Goal: Navigation & Orientation: Find specific page/section

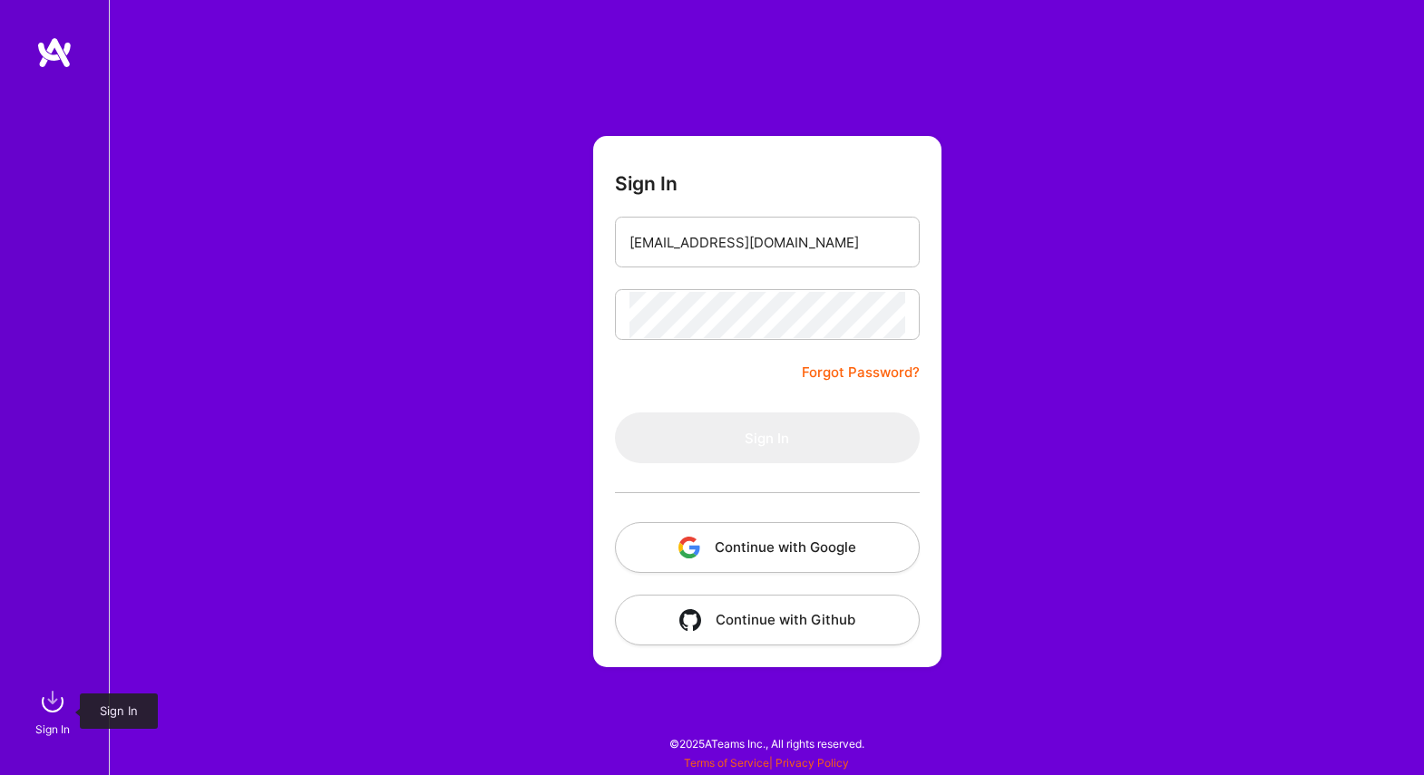
click at [51, 707] on img at bounding box center [52, 702] width 36 height 36
click at [748, 249] on input "email" at bounding box center [767, 242] width 276 height 46
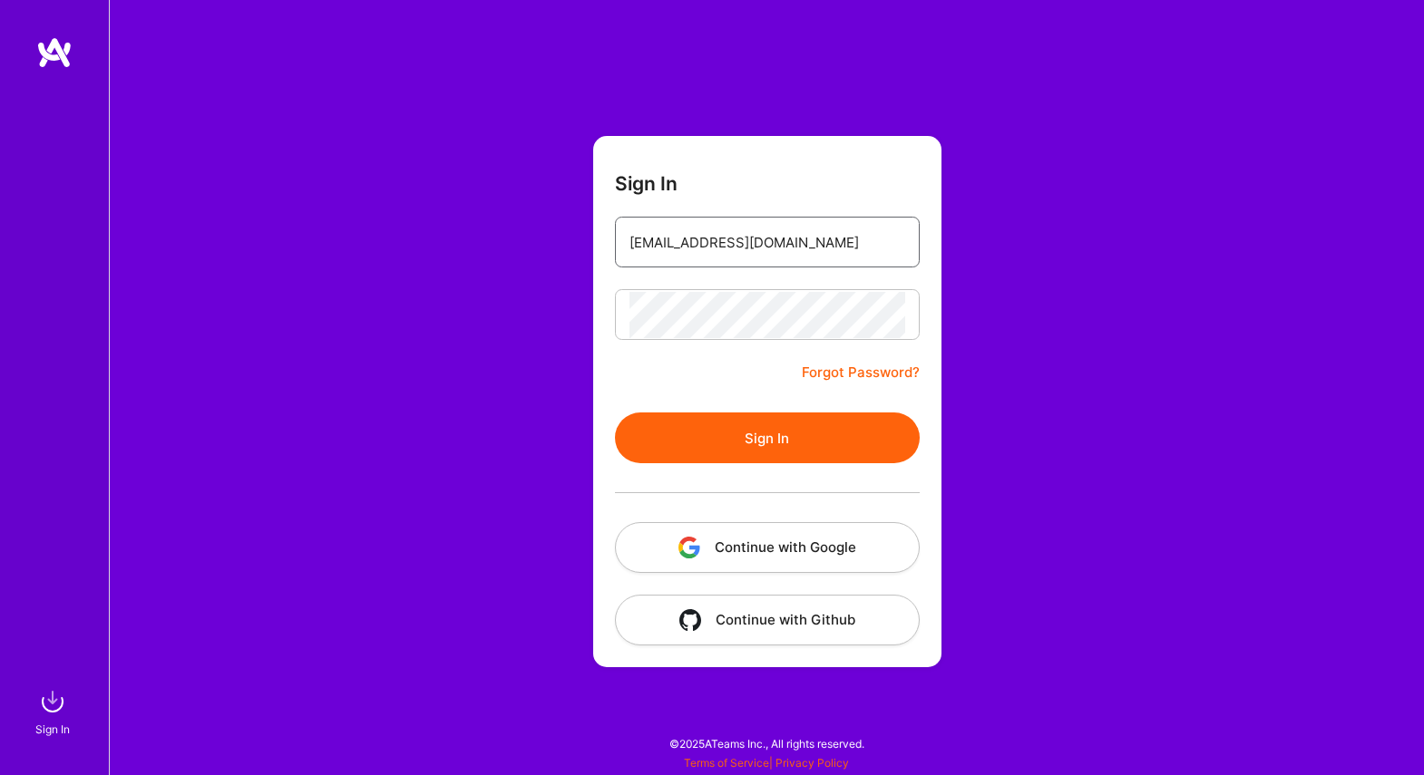
type input "ed@nbos.com"
click at [726, 425] on button "Sign In" at bounding box center [767, 438] width 305 height 51
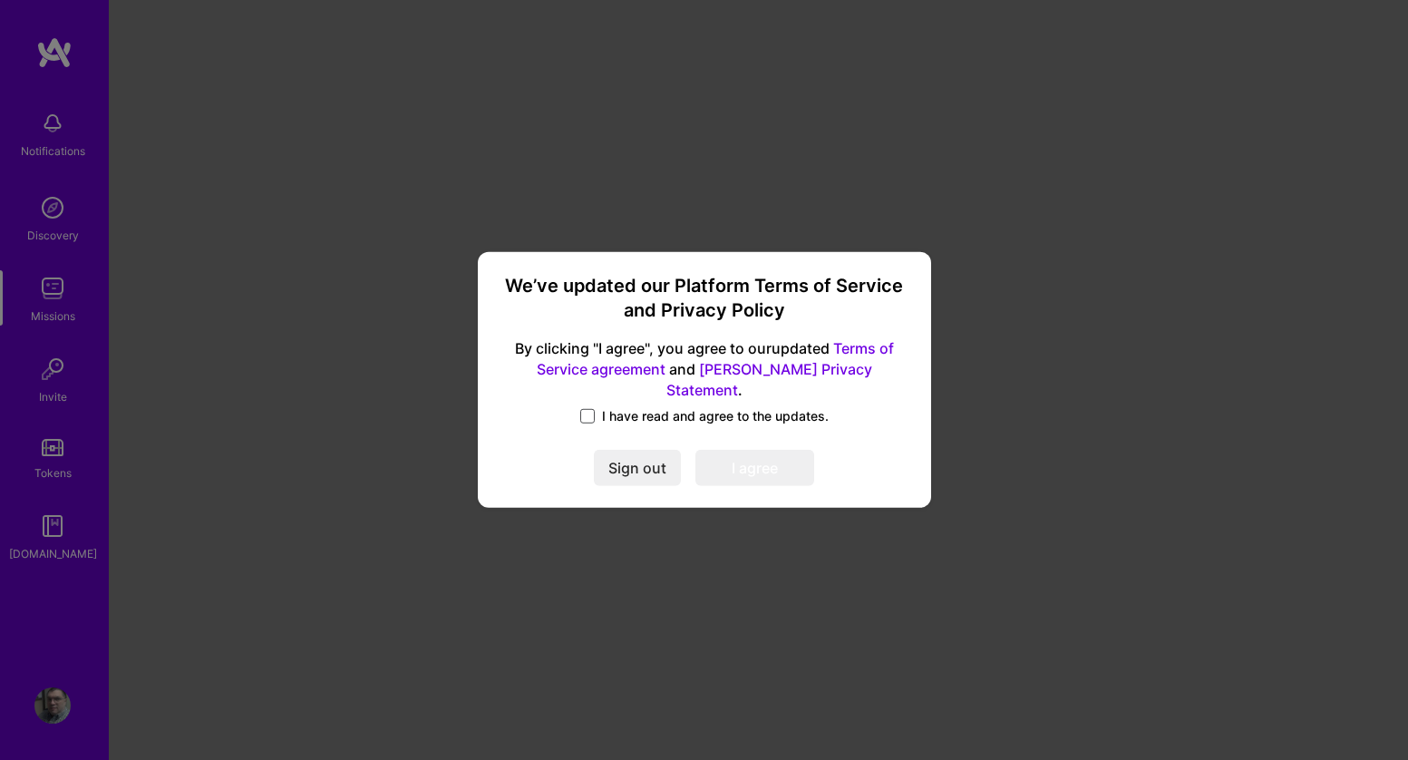
click at [590, 409] on span at bounding box center [587, 416] width 15 height 15
click at [0, 0] on input "I have read and agree to the updates." at bounding box center [0, 0] width 0 height 0
click at [786, 461] on button "I agree" at bounding box center [755, 469] width 119 height 36
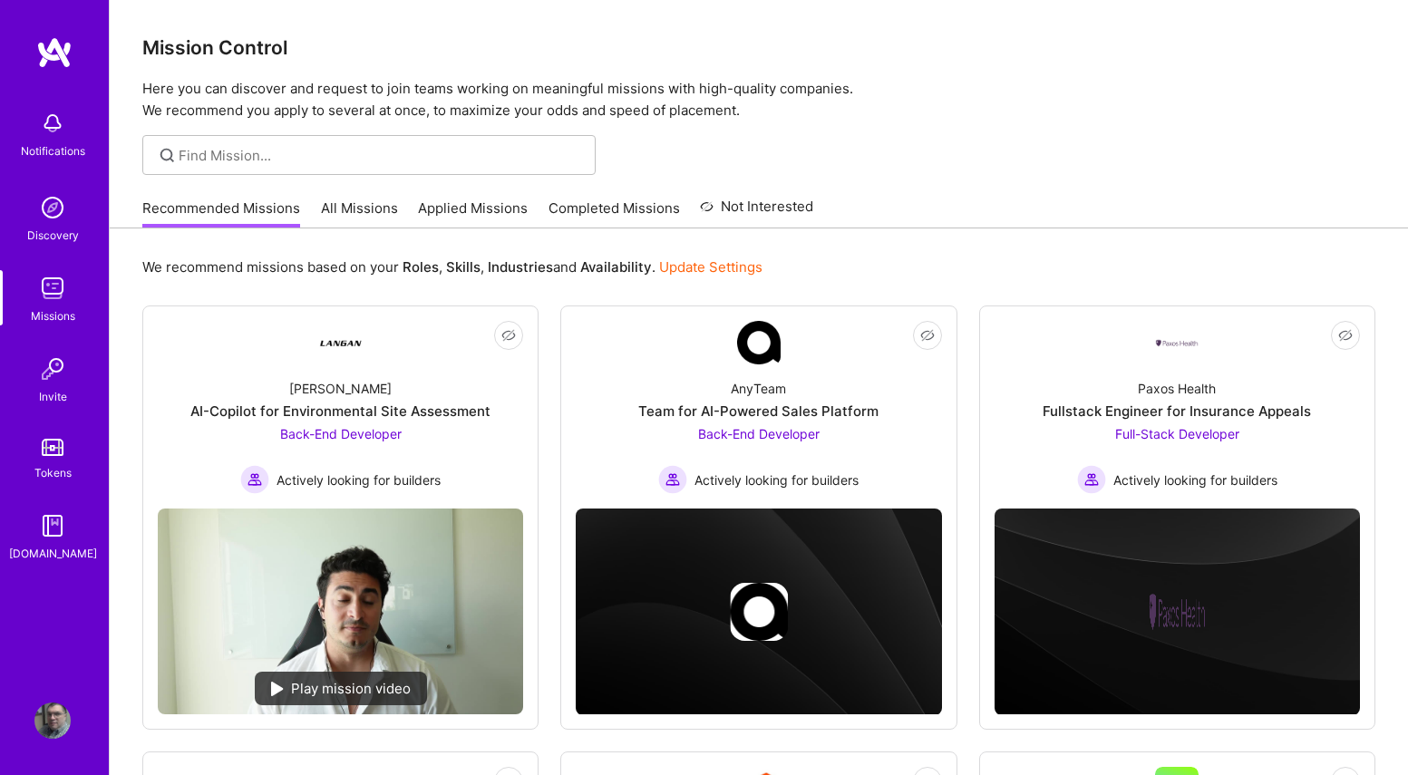
click at [346, 213] on link "All Missions" at bounding box center [359, 214] width 77 height 30
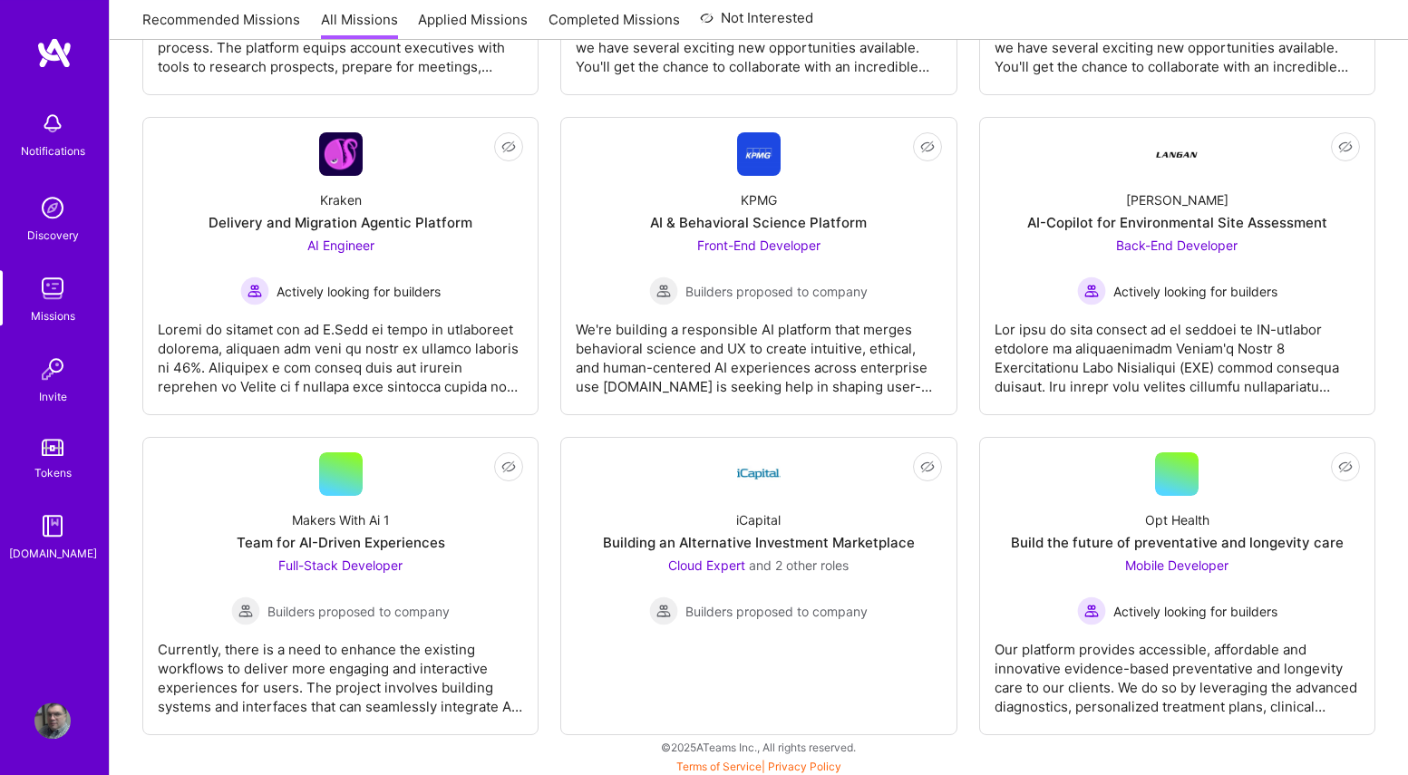
scroll to position [5260, 0]
